Goal: Transaction & Acquisition: Purchase product/service

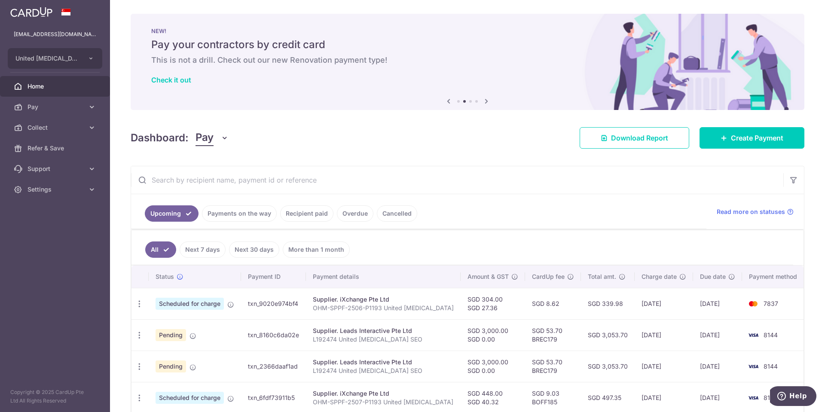
click at [484, 99] on icon at bounding box center [486, 101] width 10 height 11
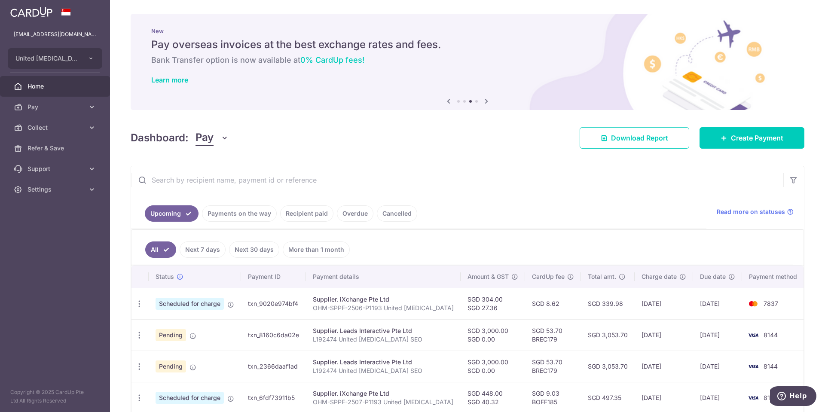
click at [484, 99] on icon at bounding box center [486, 101] width 10 height 11
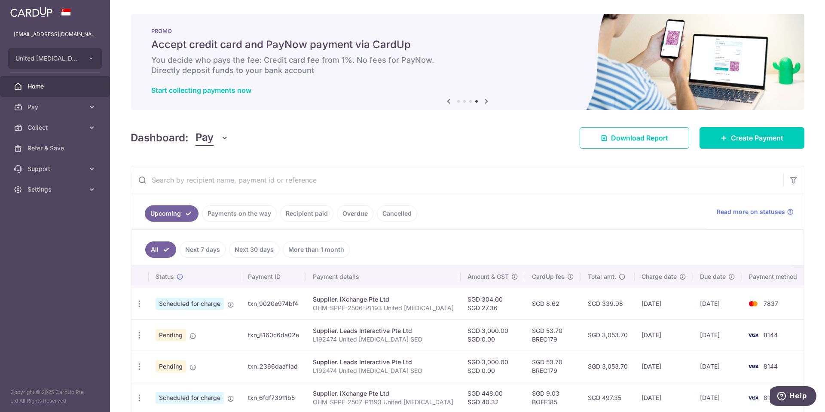
click at [484, 102] on icon at bounding box center [486, 101] width 10 height 11
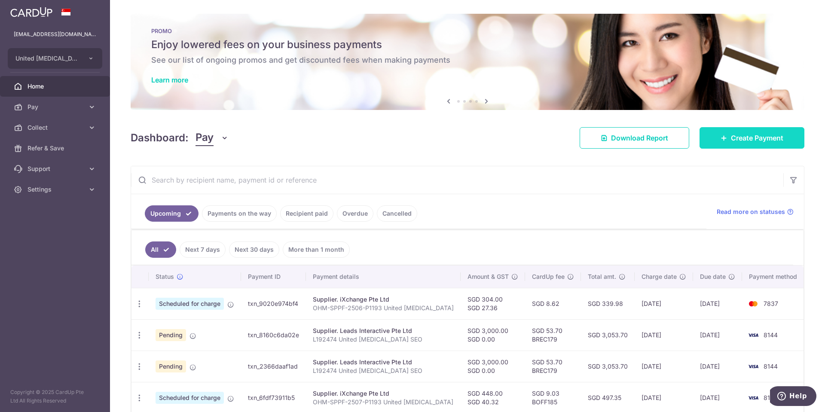
click at [731, 142] on span "Create Payment" at bounding box center [757, 138] width 52 height 10
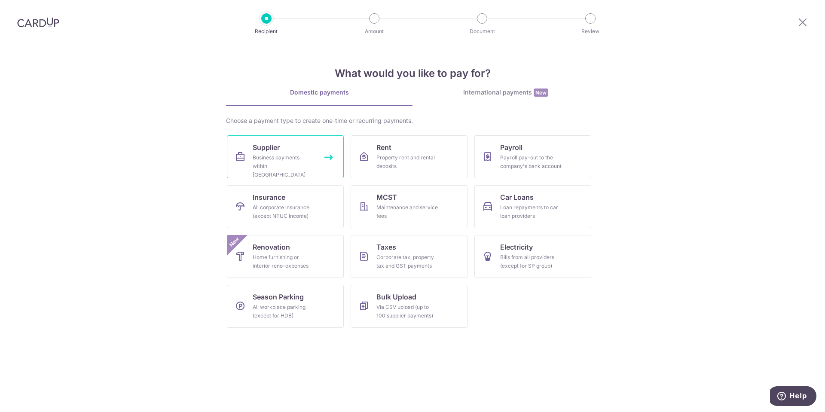
click at [261, 152] on span "Supplier" at bounding box center [266, 147] width 27 height 10
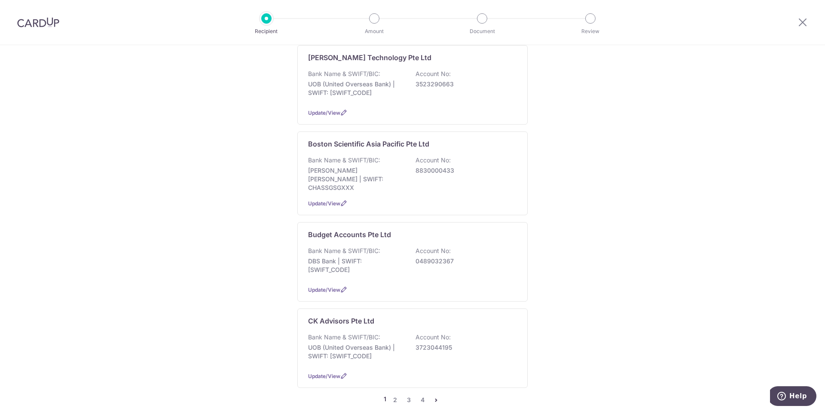
scroll to position [688, 0]
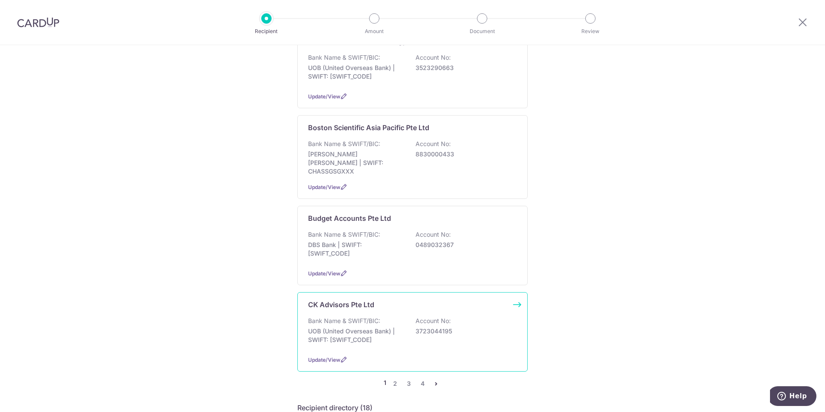
click at [460, 327] on div "Bank Name & SWIFT/BIC: UOB (United Overseas Bank) | SWIFT: UOVBSGSGXXX Account …" at bounding box center [412, 333] width 209 height 32
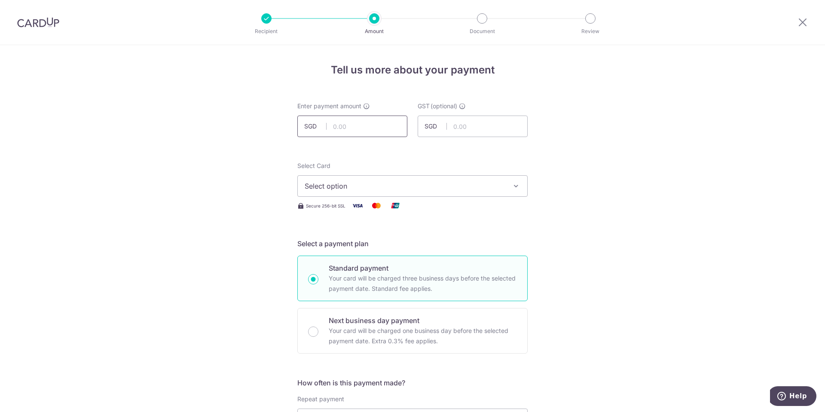
click at [356, 127] on input "text" at bounding box center [352, 126] width 110 height 21
type input "2,300.00"
type input "0.00"
click at [361, 188] on span "Select option" at bounding box center [405, 186] width 200 height 10
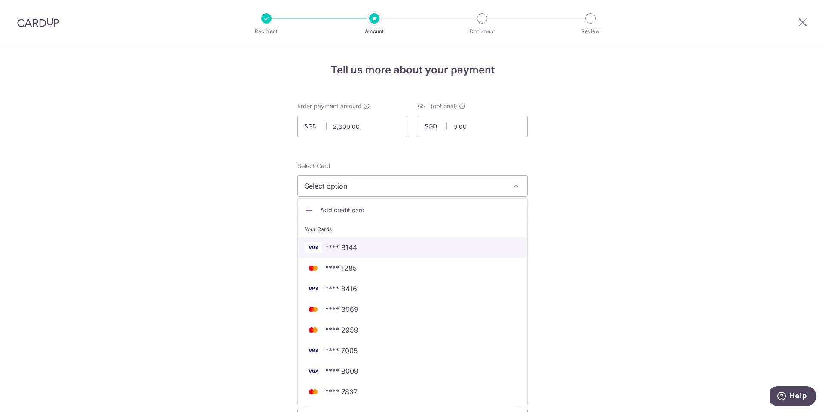
drag, startPoint x: 372, startPoint y: 248, endPoint x: 481, endPoint y: 255, distance: 109.4
click at [372, 248] on span "**** 8144" at bounding box center [413, 247] width 216 height 10
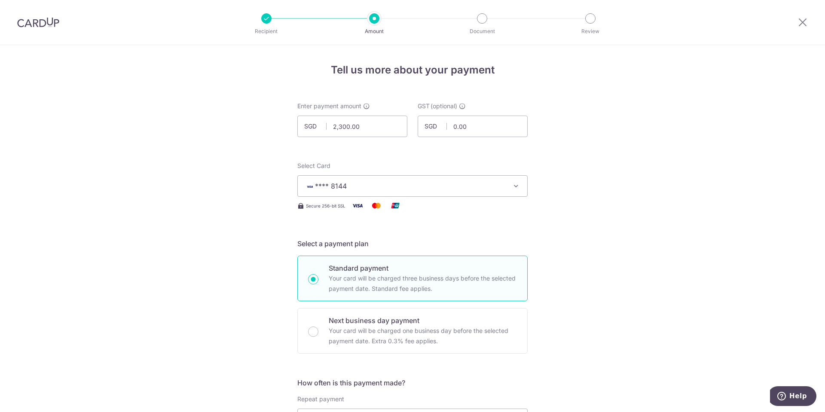
scroll to position [215, 0]
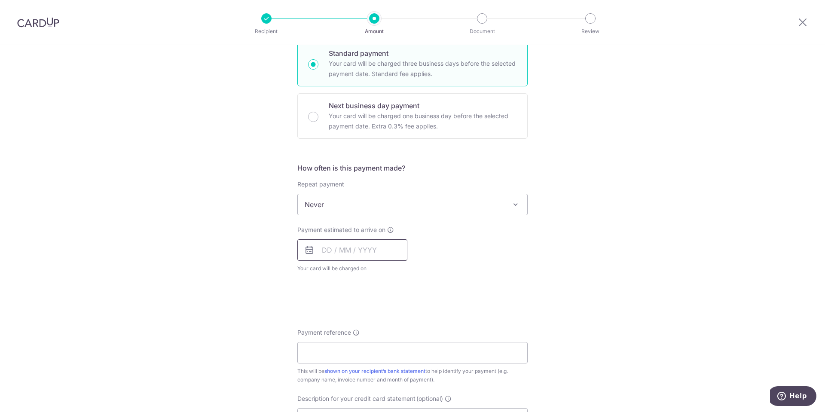
click at [358, 253] on input "text" at bounding box center [352, 249] width 110 height 21
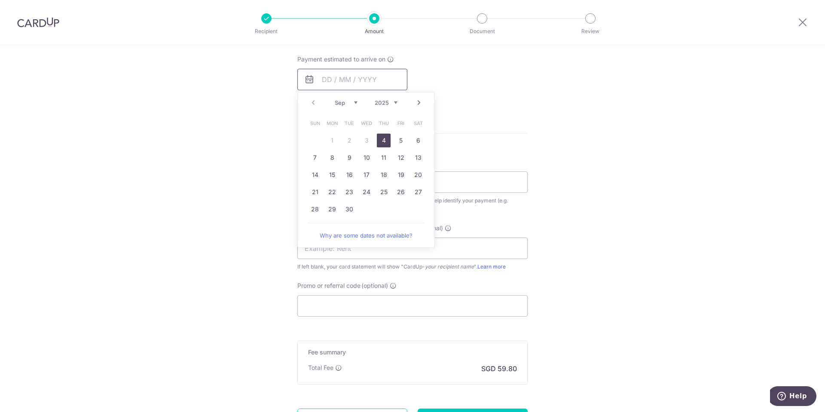
scroll to position [387, 0]
click at [386, 192] on link "25" at bounding box center [384, 191] width 14 height 14
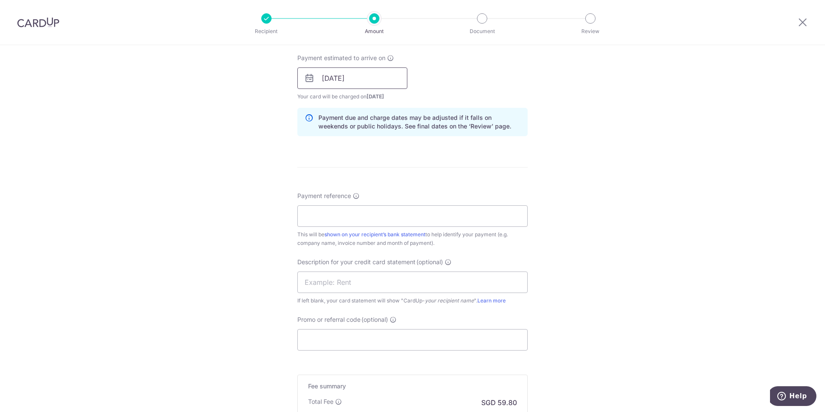
click at [373, 81] on input "25/09/2025" at bounding box center [352, 77] width 110 height 21
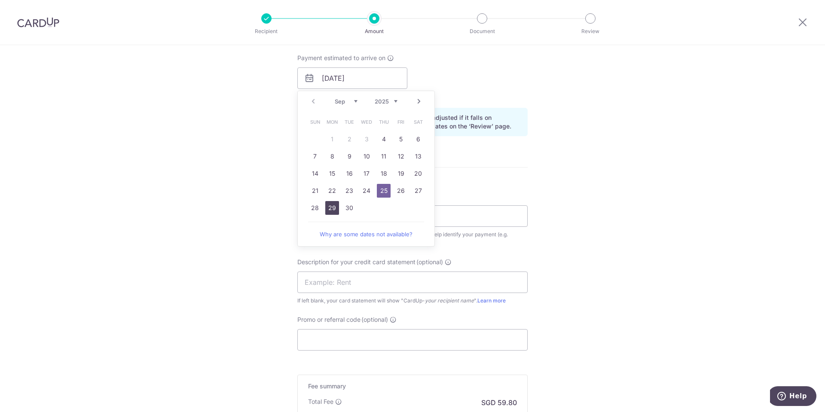
click at [330, 209] on link "29" at bounding box center [332, 208] width 14 height 14
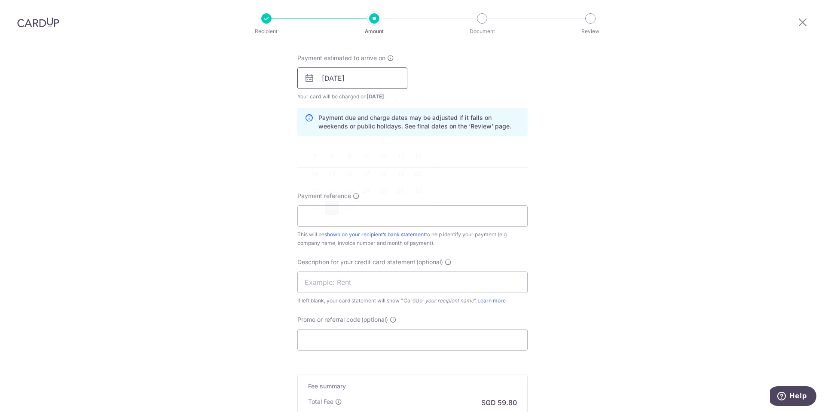
click at [376, 76] on input "29/09/2025" at bounding box center [352, 77] width 110 height 21
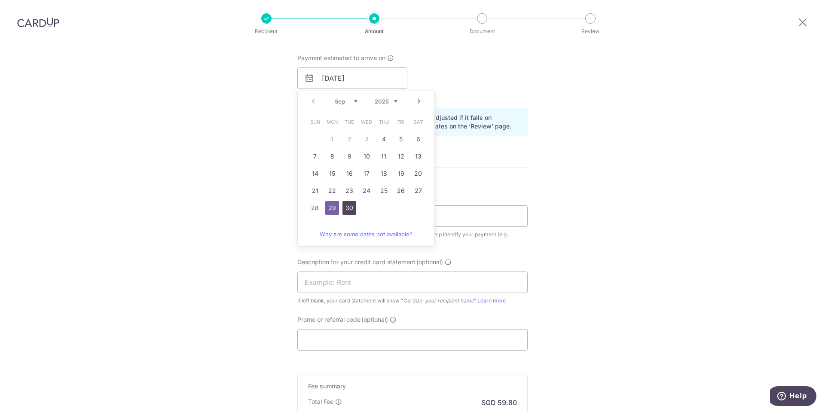
click at [347, 203] on link "30" at bounding box center [350, 208] width 14 height 14
type input "30/09/2025"
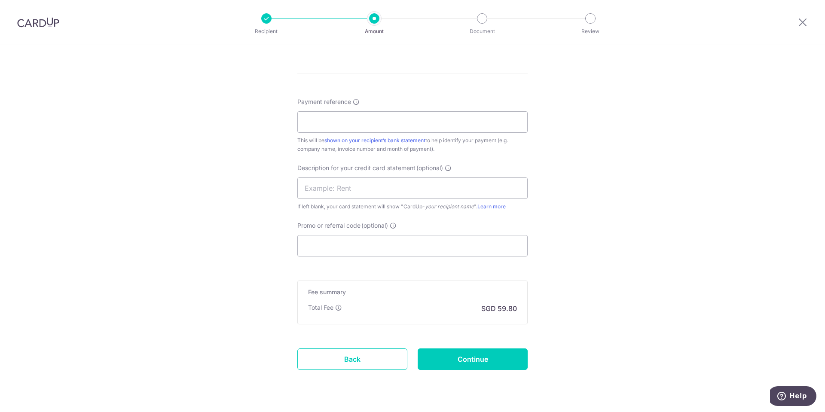
scroll to position [503, 0]
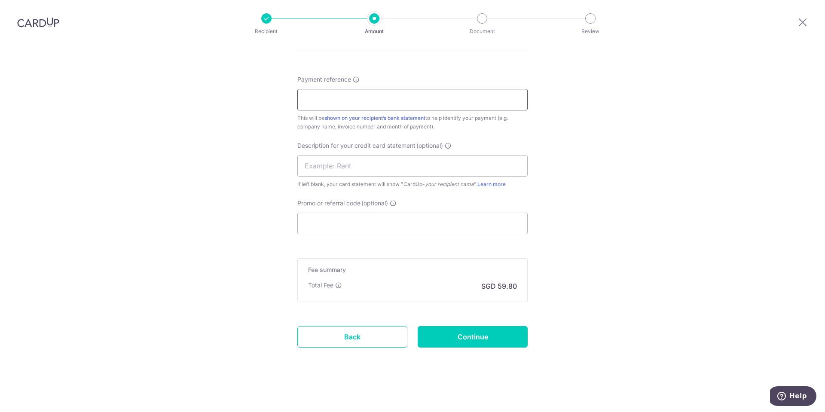
click at [400, 98] on input "Payment reference" at bounding box center [412, 99] width 230 height 21
click at [336, 99] on input "Payment reference" at bounding box center [412, 99] width 230 height 21
paste input "CK-11868"
type input "CK-11868 United Gastrointestinal"
type input "Clinic CUp CKad"
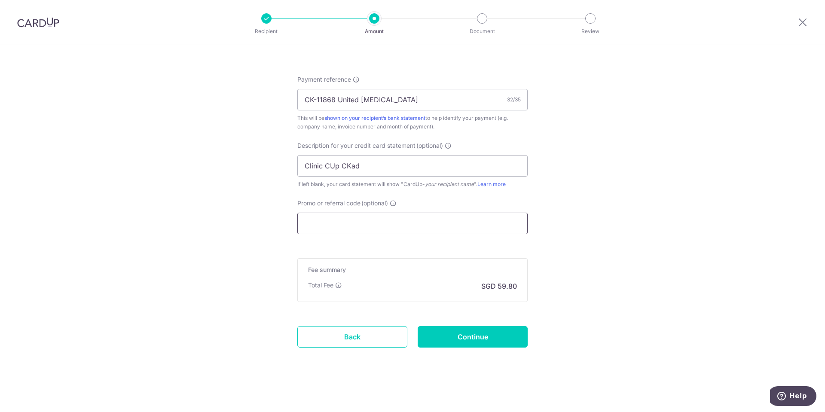
click at [402, 220] on input "Promo or referral code (optional)" at bounding box center [412, 223] width 230 height 21
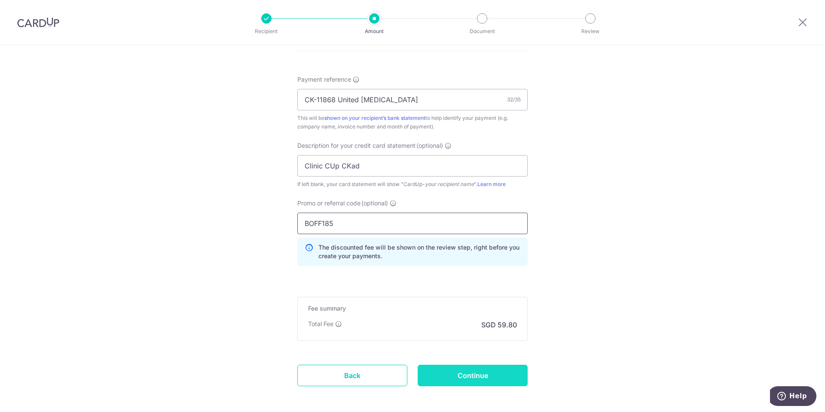
type input "BOFF185"
click at [474, 375] on input "Continue" at bounding box center [473, 375] width 110 height 21
type input "Create Schedule"
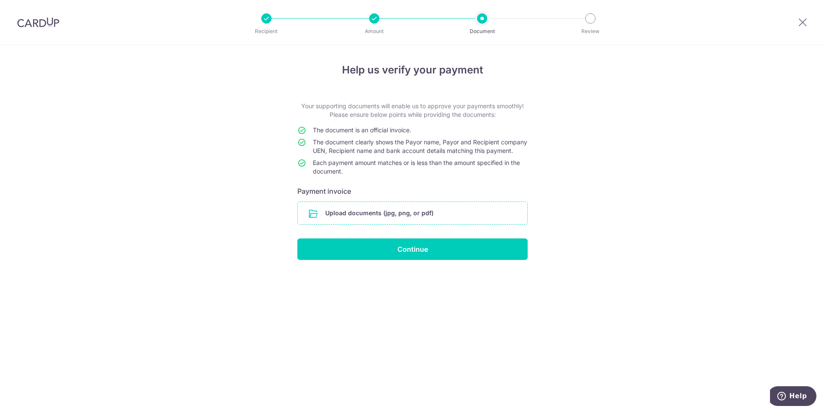
click at [354, 224] on input "file" at bounding box center [412, 213] width 229 height 22
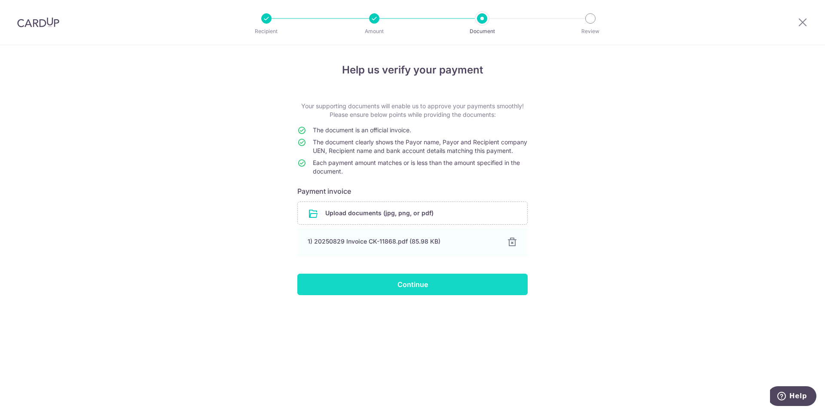
click at [425, 295] on input "Continue" at bounding box center [412, 284] width 230 height 21
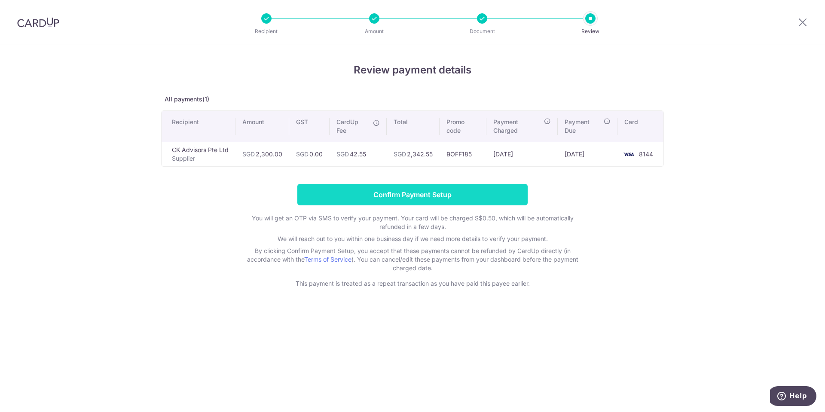
click at [440, 194] on input "Confirm Payment Setup" at bounding box center [412, 194] width 230 height 21
